Goal: Information Seeking & Learning: Compare options

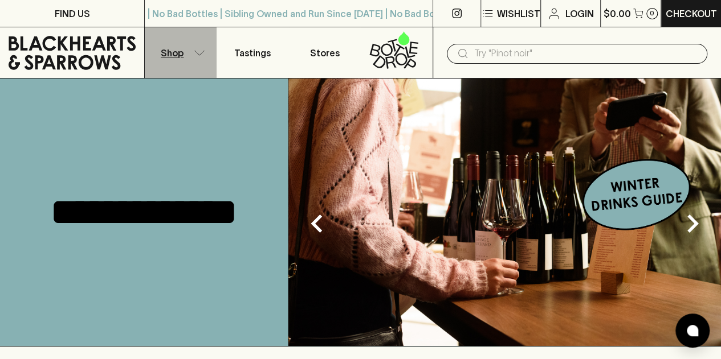
click at [197, 54] on icon "button" at bounding box center [199, 53] width 11 height 6
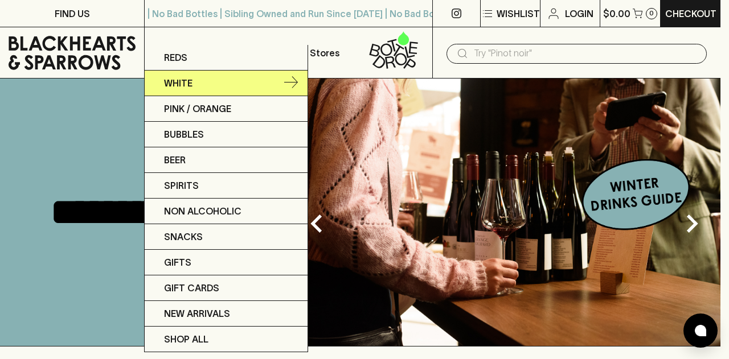
click at [189, 86] on p "White" at bounding box center [178, 83] width 28 height 14
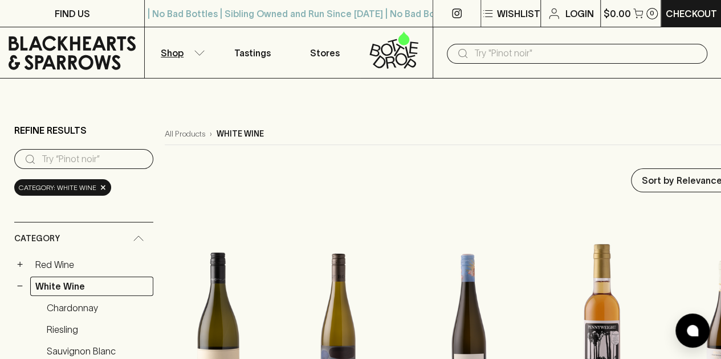
click at [94, 160] on input "search" at bounding box center [93, 159] width 103 height 18
click at [77, 308] on link "Chardonnay" at bounding box center [98, 307] width 112 height 19
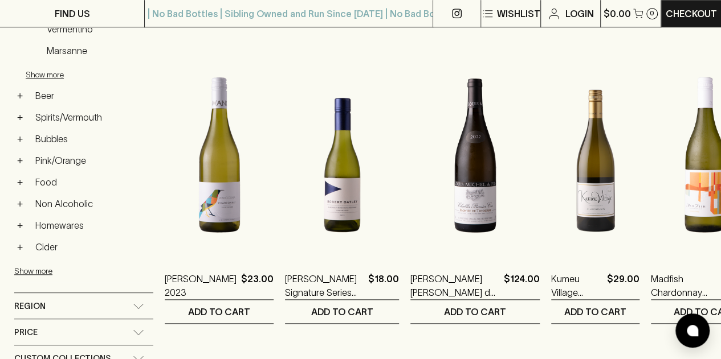
scroll to position [478, 0]
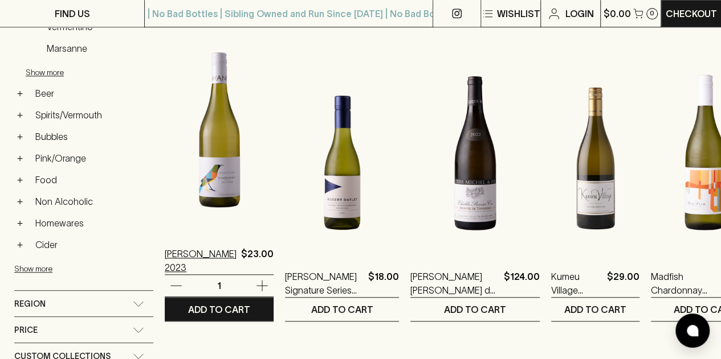
click at [191, 253] on p "Wangolina Chardonnay 2023" at bounding box center [201, 260] width 72 height 27
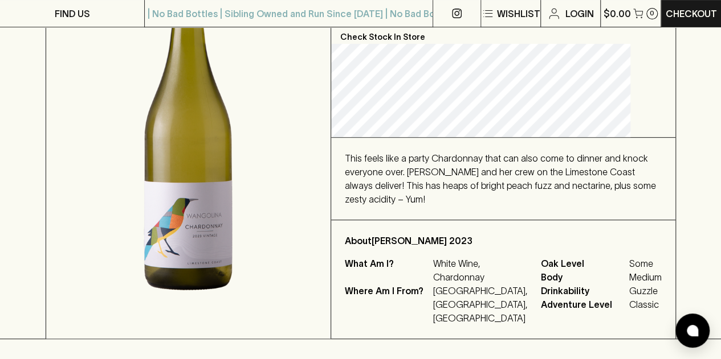
scroll to position [205, 0]
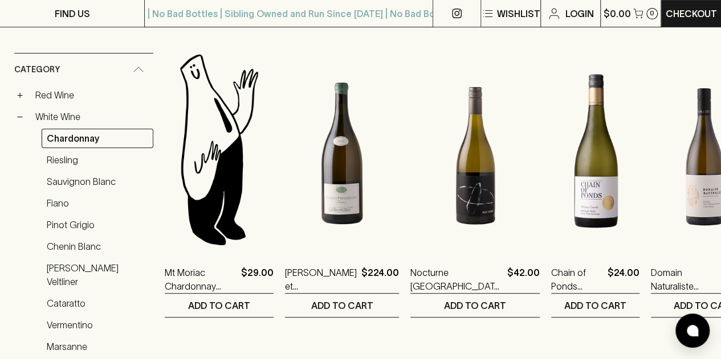
scroll to position [182, 0]
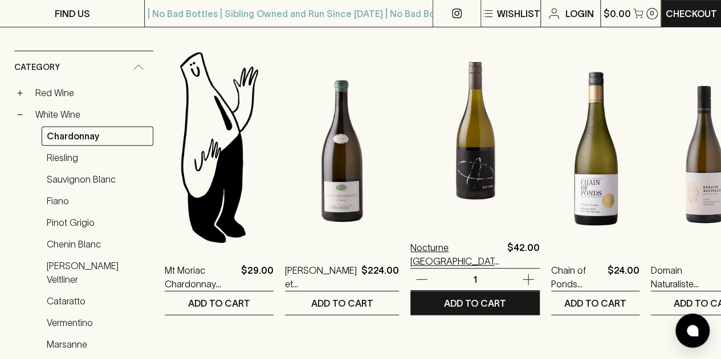
click at [419, 253] on p "Nocturne Treeton Sub Region Chardonnay 2024" at bounding box center [456, 254] width 92 height 27
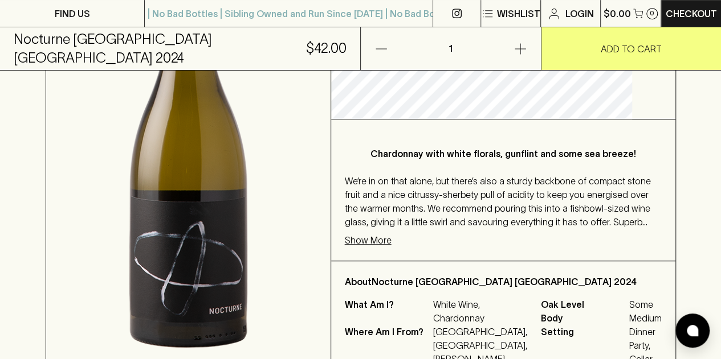
scroll to position [319, 0]
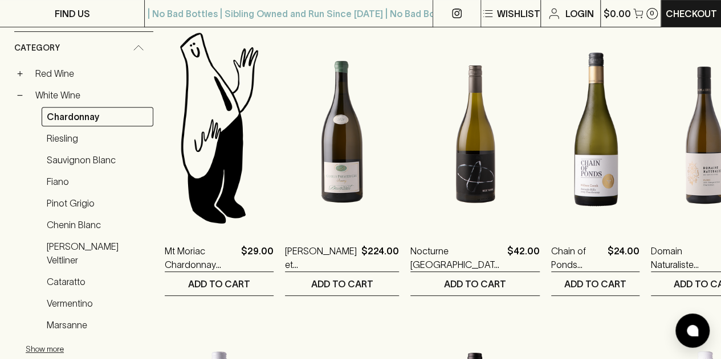
scroll to position [205, 0]
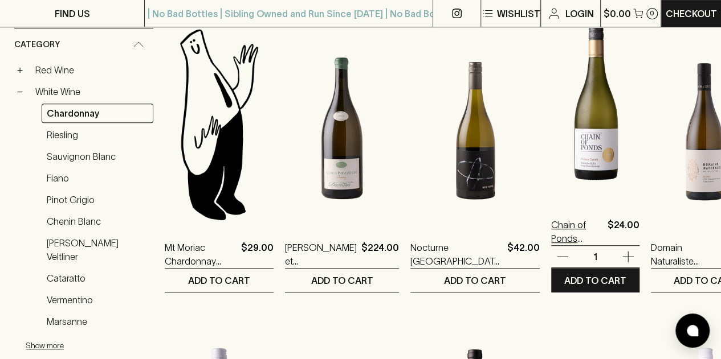
click at [551, 228] on p "Chain of Ponds Chardonnay 2023" at bounding box center [577, 231] width 52 height 27
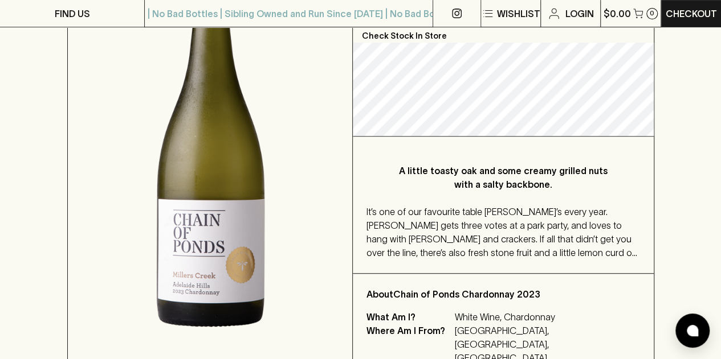
scroll to position [240, 0]
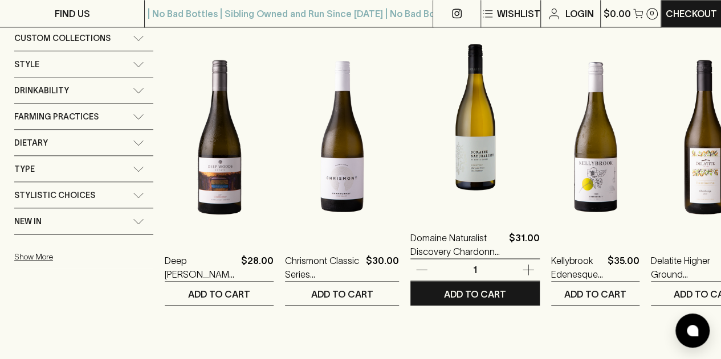
scroll to position [797, 0]
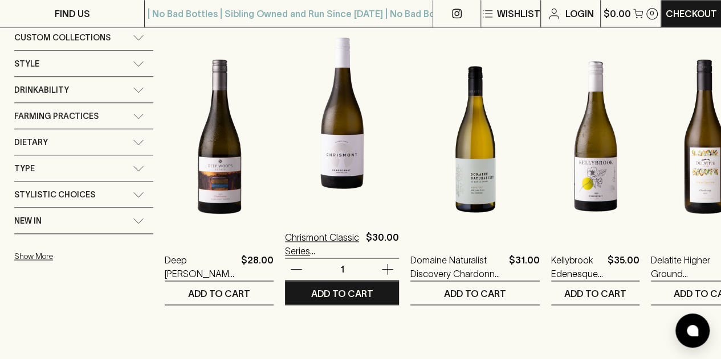
click at [310, 253] on p "Chrismont Classic Series Chardonnay 2023" at bounding box center [323, 244] width 76 height 27
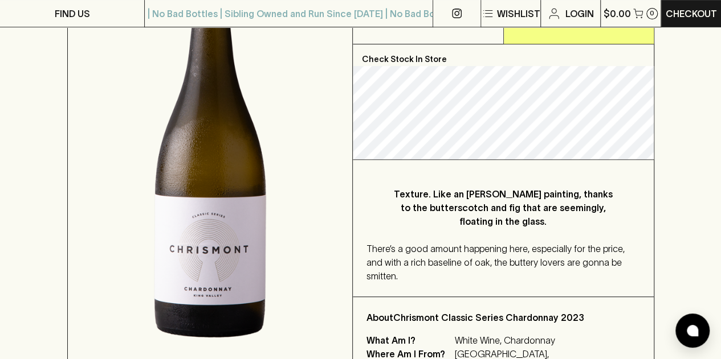
scroll to position [251, 0]
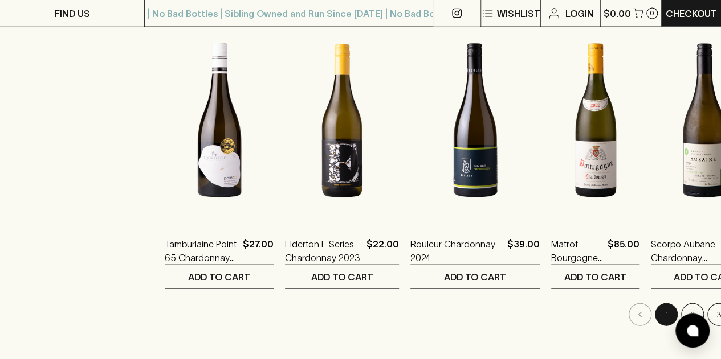
scroll to position [1116, 0]
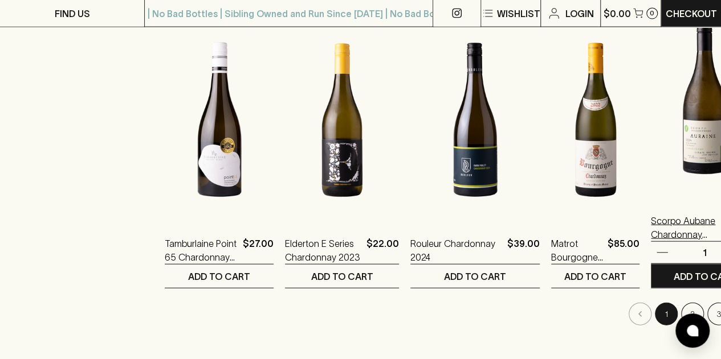
click at [650, 228] on p "Scorpo Aubane Chardonnay 2024" at bounding box center [684, 227] width 69 height 27
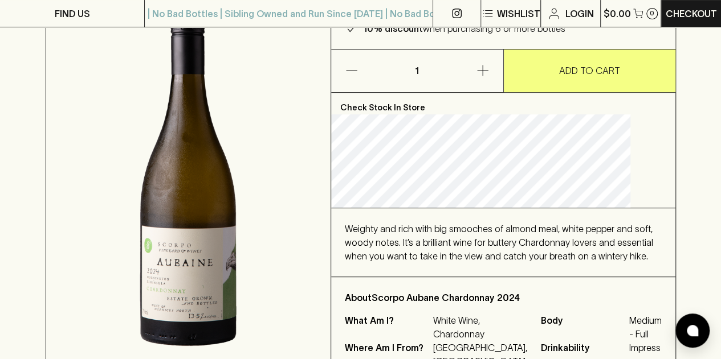
scroll to position [182, 0]
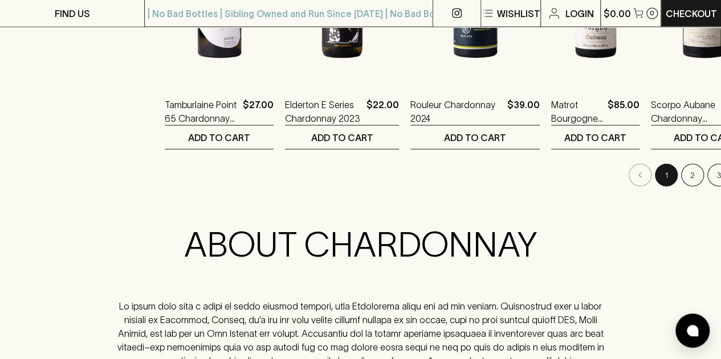
scroll to position [1253, 0]
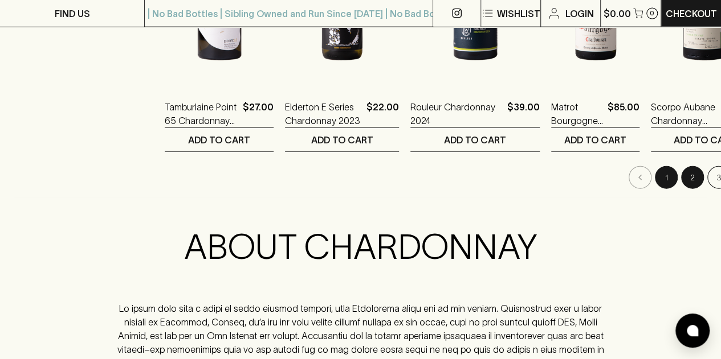
click at [681, 179] on button "2" at bounding box center [692, 177] width 23 height 23
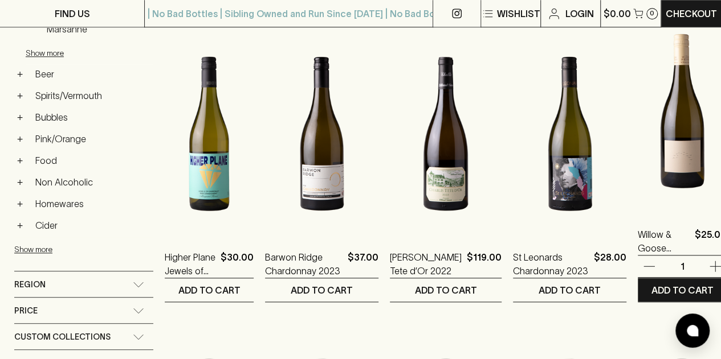
scroll to position [501, 0]
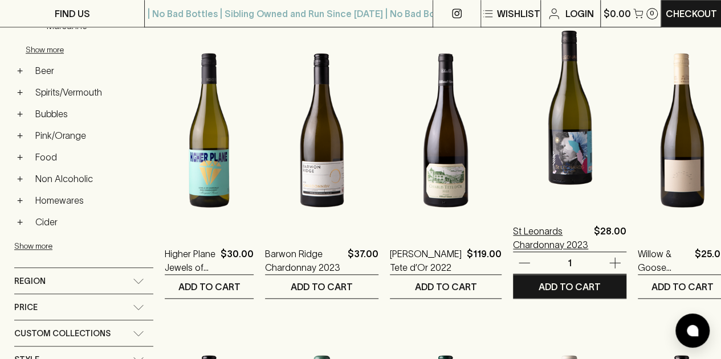
click at [526, 244] on p "St Leonards Chardonnay 2023" at bounding box center [551, 237] width 76 height 27
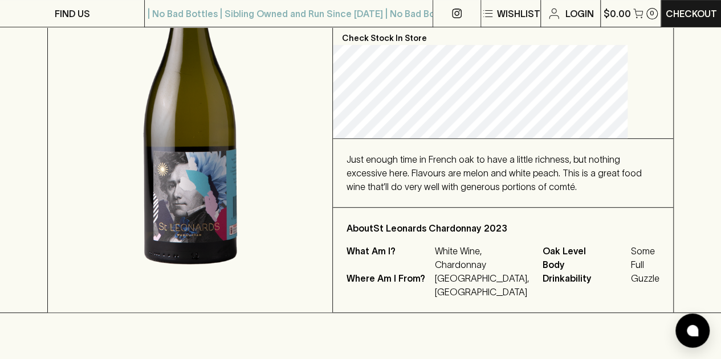
scroll to position [228, 0]
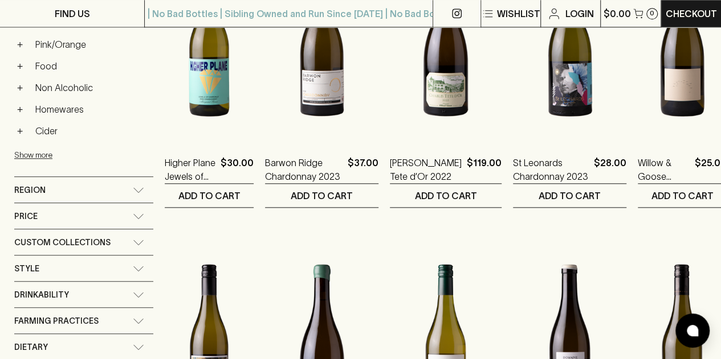
scroll to position [570, 0]
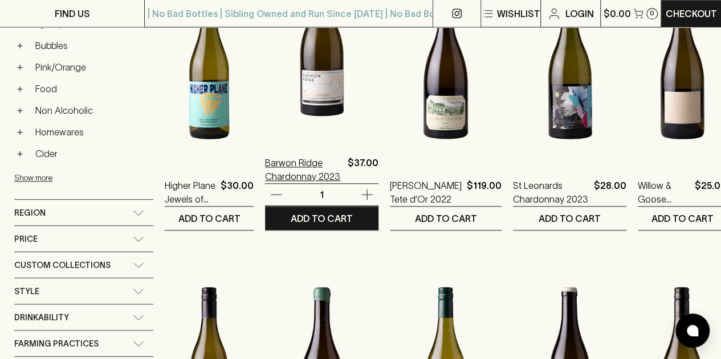
click at [305, 169] on p "Barwon Ridge Chardonnay 2023" at bounding box center [304, 169] width 78 height 27
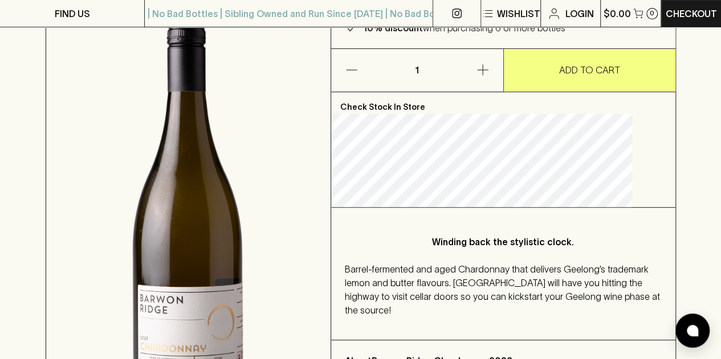
scroll to position [159, 0]
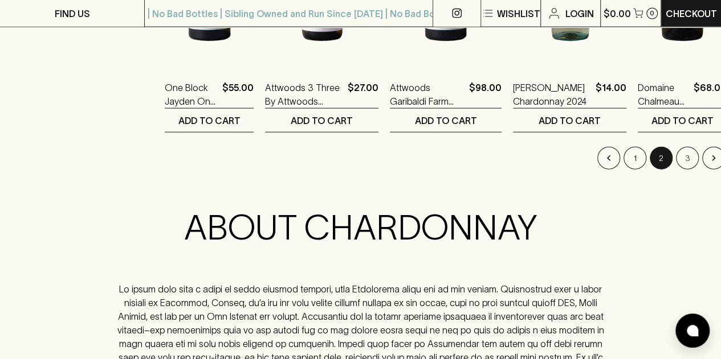
scroll to position [1344, 0]
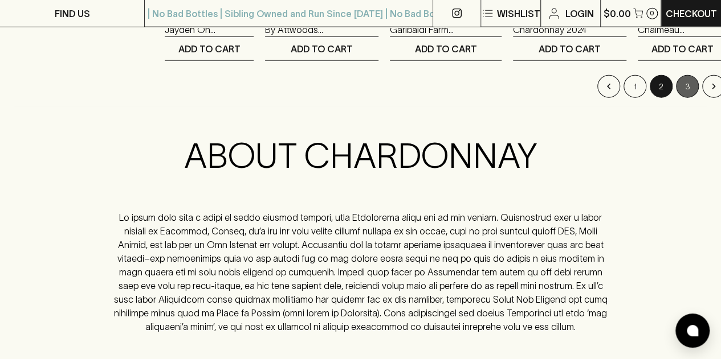
click at [676, 83] on button "3" at bounding box center [687, 86] width 23 height 23
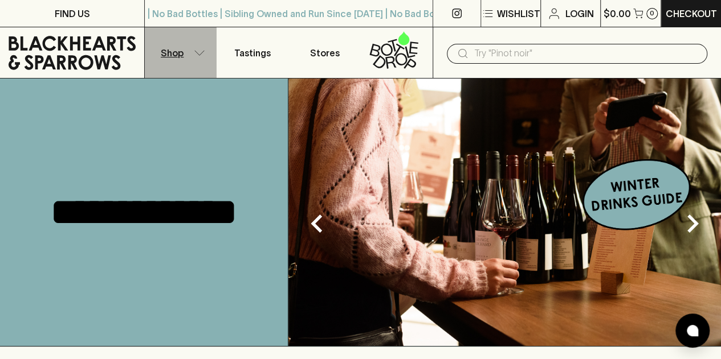
click at [195, 50] on button "Shop" at bounding box center [181, 52] width 72 height 51
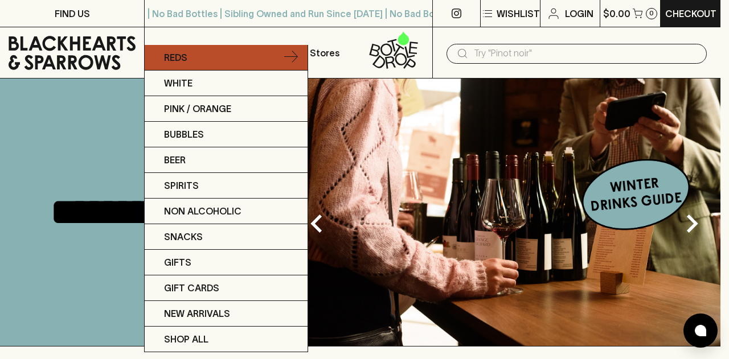
click at [186, 55] on p "Reds" at bounding box center [175, 58] width 23 height 14
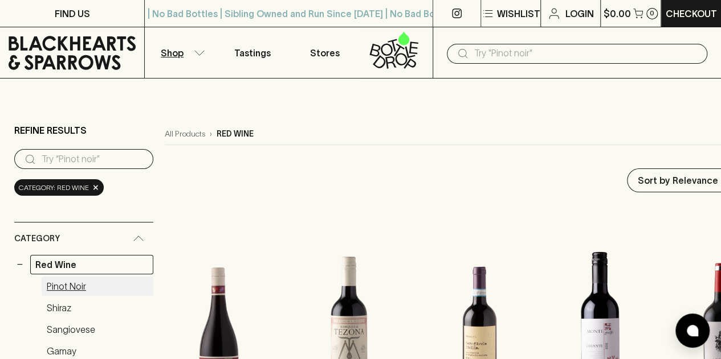
click at [82, 289] on link "Pinot Noir" at bounding box center [98, 286] width 112 height 19
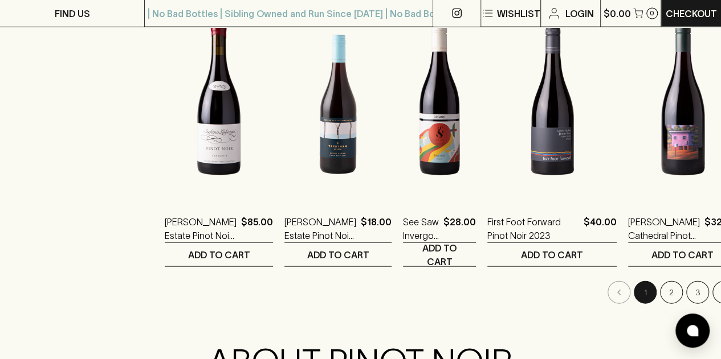
scroll to position [1139, 0]
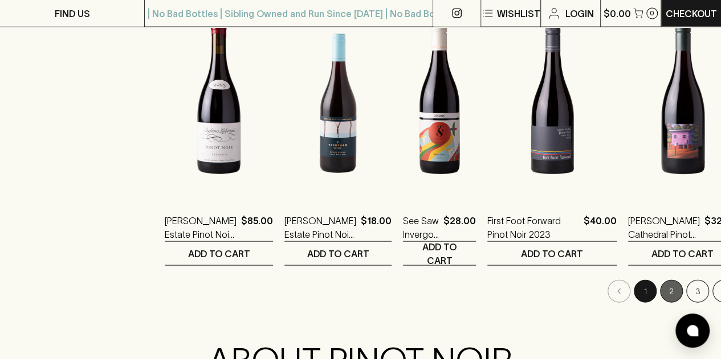
click at [660, 293] on button "2" at bounding box center [671, 291] width 23 height 23
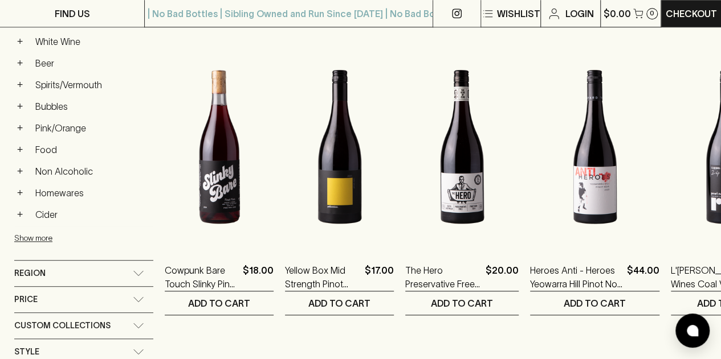
scroll to position [486, 0]
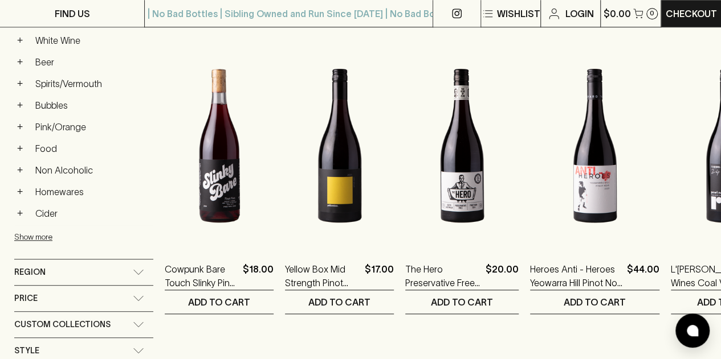
click at [140, 267] on div "Region" at bounding box center [83, 273] width 139 height 26
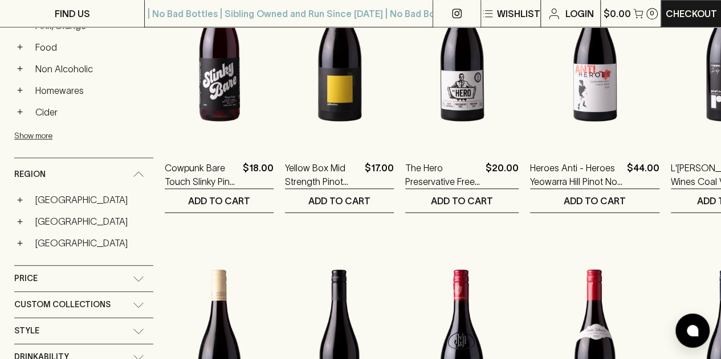
scroll to position [608, 0]
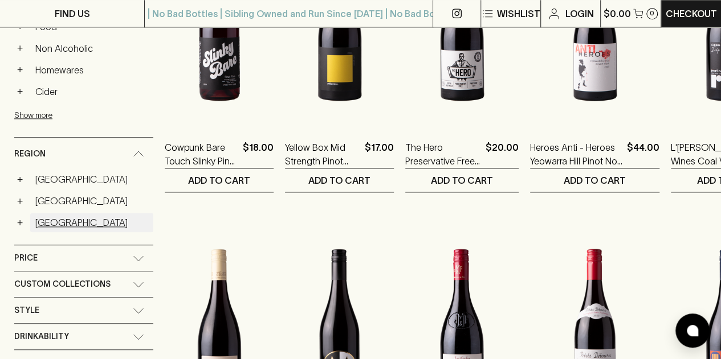
click at [74, 214] on link "[GEOGRAPHIC_DATA]" at bounding box center [91, 222] width 123 height 19
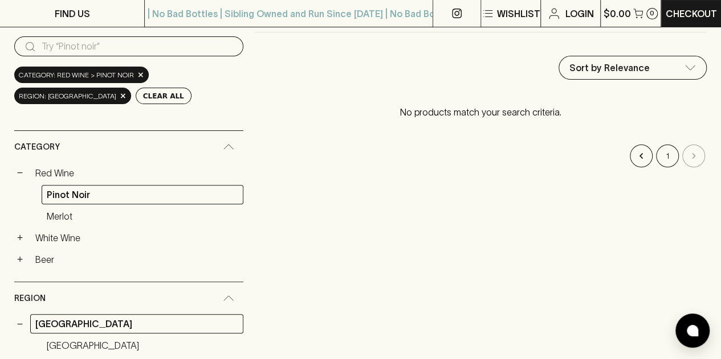
scroll to position [114, 0]
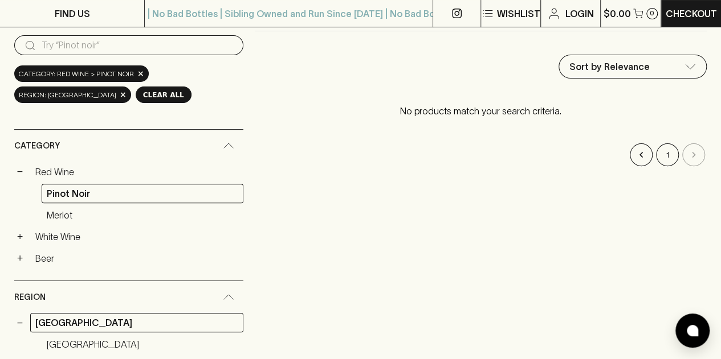
click at [136, 95] on button "Clear All" at bounding box center [164, 95] width 56 height 17
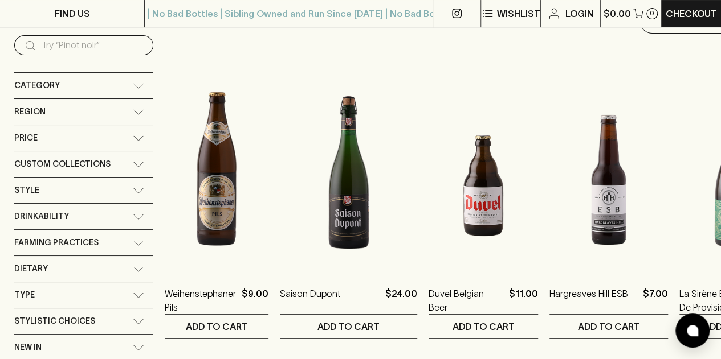
click at [141, 112] on icon at bounding box center [138, 112] width 11 height 6
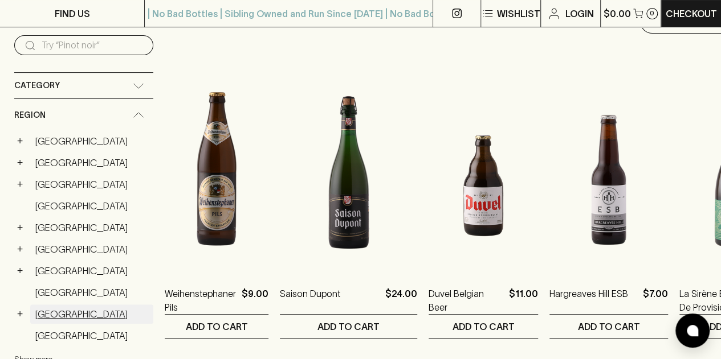
click at [68, 312] on link "[GEOGRAPHIC_DATA]" at bounding box center [91, 314] width 123 height 19
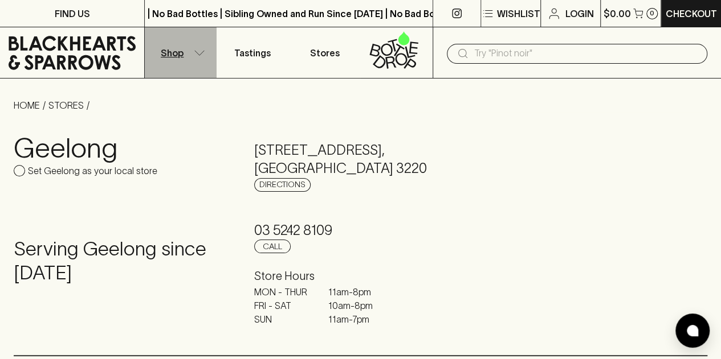
click at [195, 56] on button "Shop" at bounding box center [181, 52] width 72 height 51
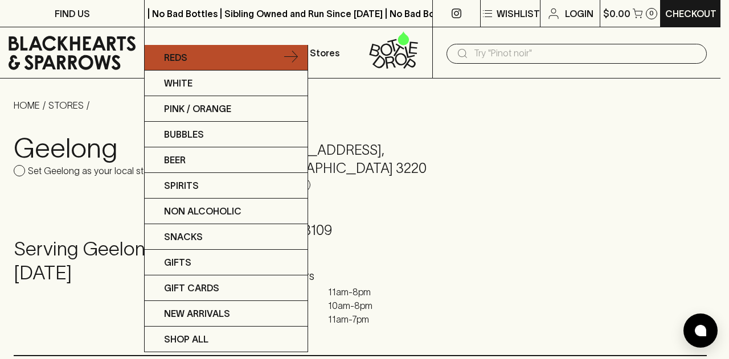
click at [280, 59] on link "Reds" at bounding box center [226, 58] width 163 height 26
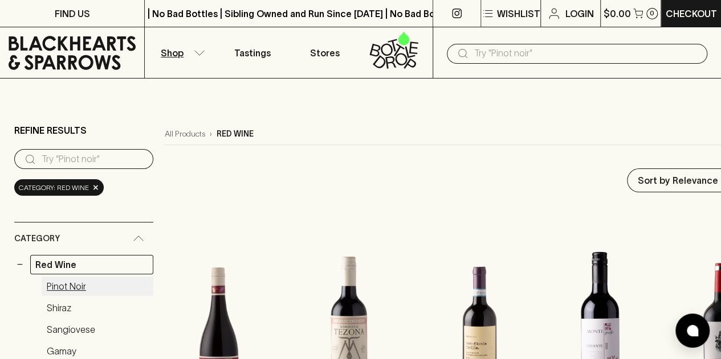
click at [73, 287] on link "Pinot Noir" at bounding box center [98, 286] width 112 height 19
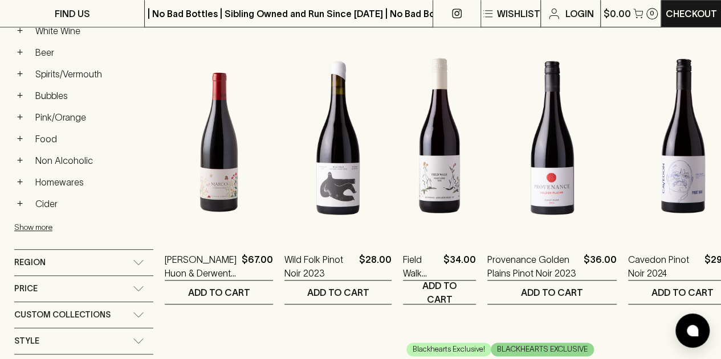
scroll to position [524, 0]
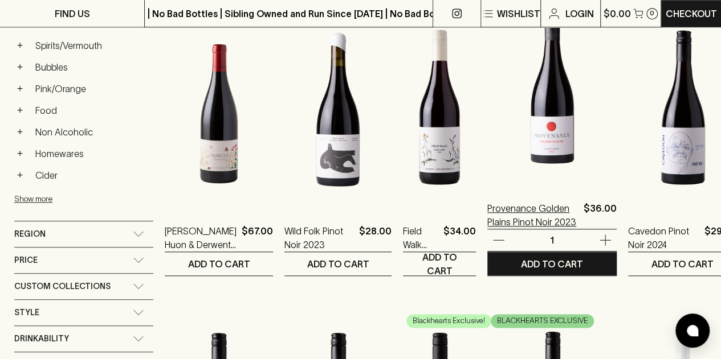
click at [542, 209] on p "Provenance Golden Plains Pinot Noir 2023" at bounding box center [533, 215] width 92 height 27
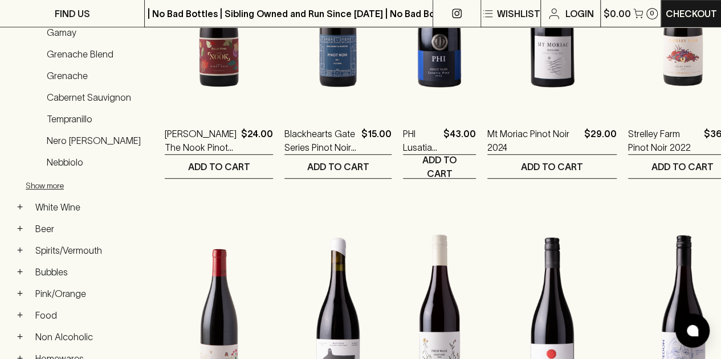
scroll to position [342, 0]
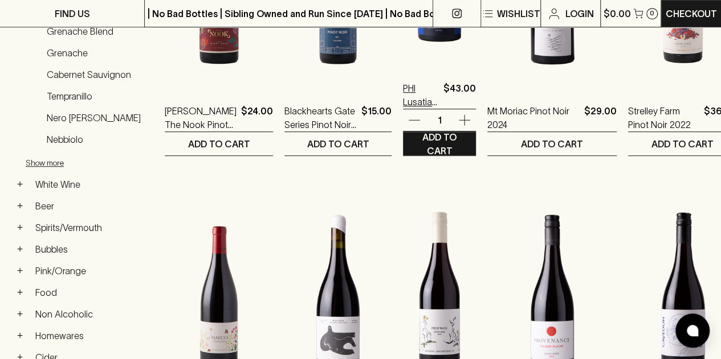
click at [422, 96] on p "PHI Lusatia Park Pinot Noir 2023" at bounding box center [421, 94] width 36 height 27
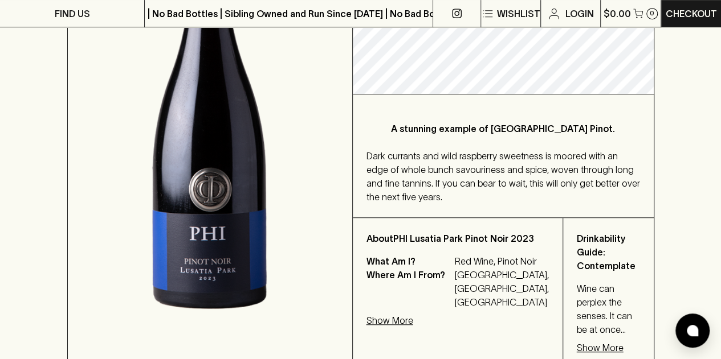
scroll to position [205, 0]
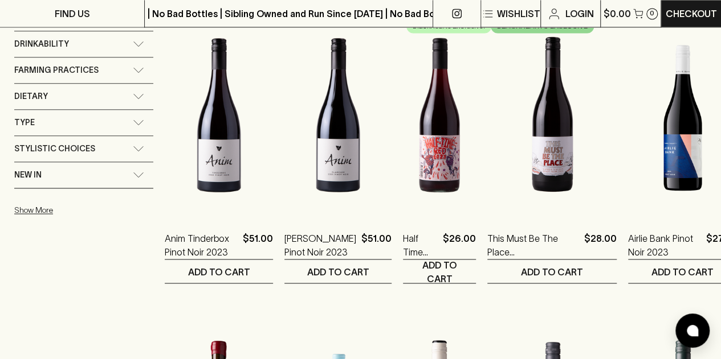
scroll to position [820, 0]
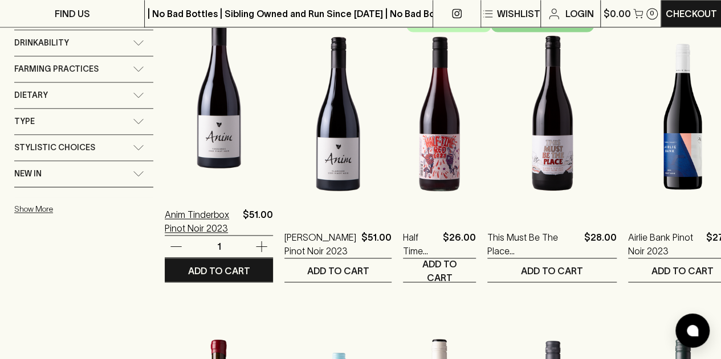
click at [205, 226] on p "Anim Tinderbox Pinot Noir 2023" at bounding box center [201, 221] width 73 height 27
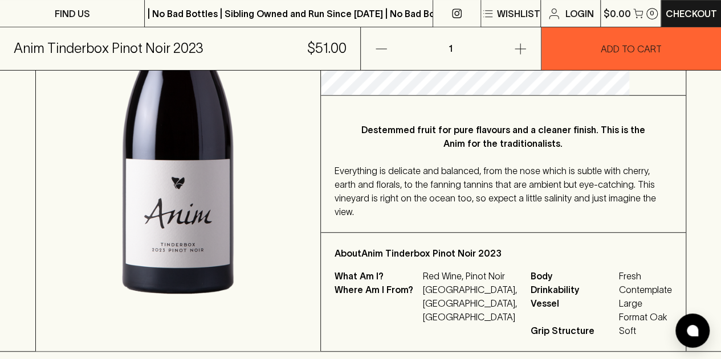
scroll to position [273, 0]
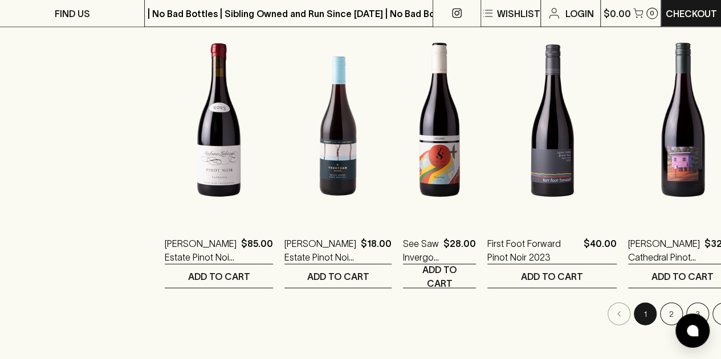
scroll to position [1139, 0]
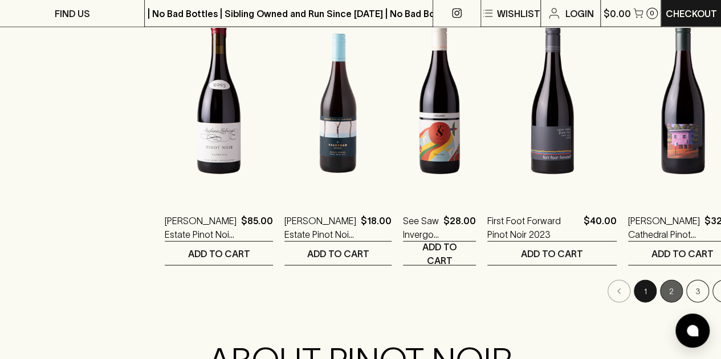
click at [660, 291] on button "2" at bounding box center [671, 291] width 23 height 23
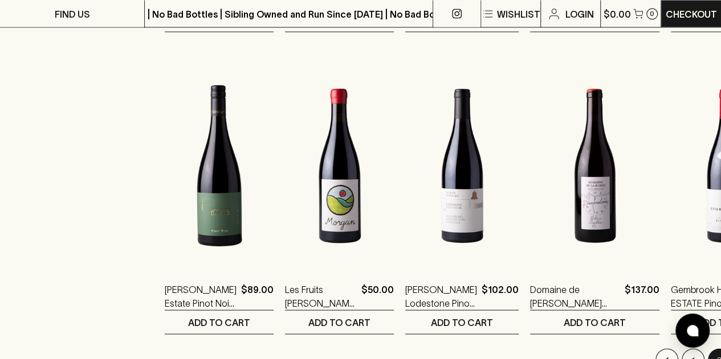
scroll to position [1094, 0]
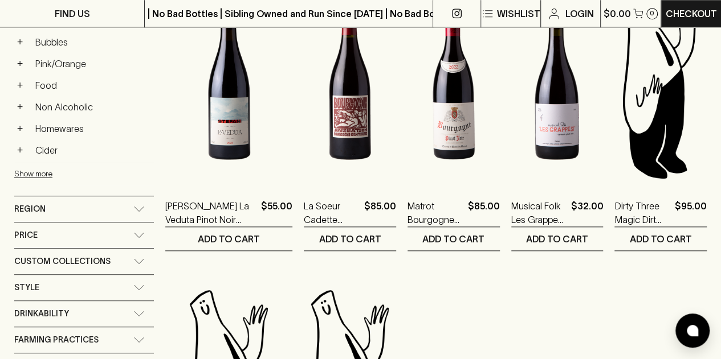
scroll to position [547, 0]
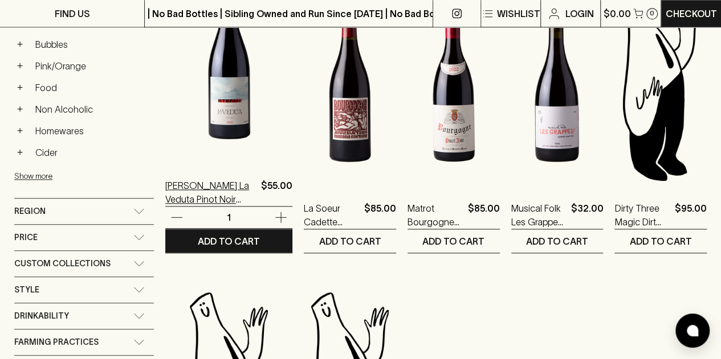
click at [189, 198] on p "Alessandro Stefani La Veduta Pinot Noir 2023" at bounding box center [210, 192] width 91 height 27
